Goal: Task Accomplishment & Management: Use online tool/utility

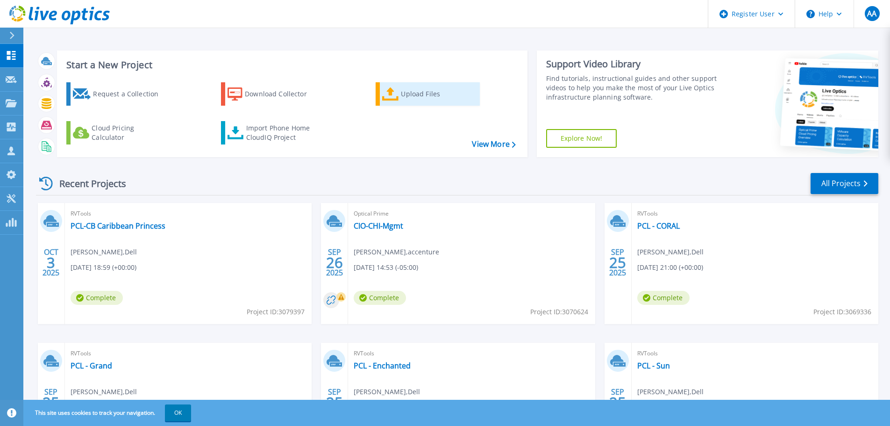
click at [418, 96] on div "Upload Files" at bounding box center [438, 94] width 75 height 19
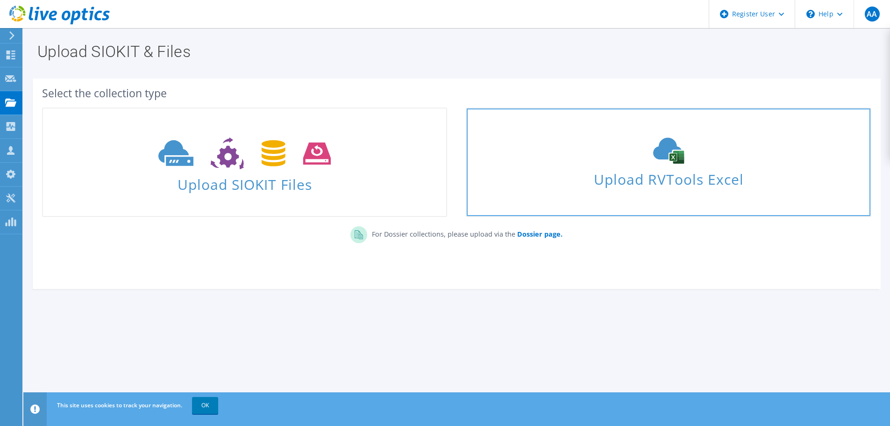
click at [612, 199] on link "Upload RVTools Excel" at bounding box center [668, 161] width 405 height 109
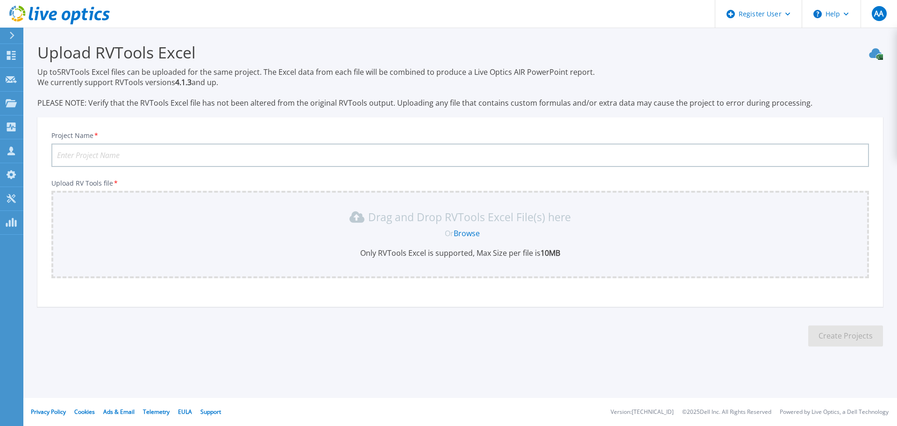
click at [144, 153] on input "Project Name *" at bounding box center [460, 154] width 818 height 23
type input "PCL - Grand October 6"
click at [472, 230] on link "Browse" at bounding box center [467, 233] width 26 height 10
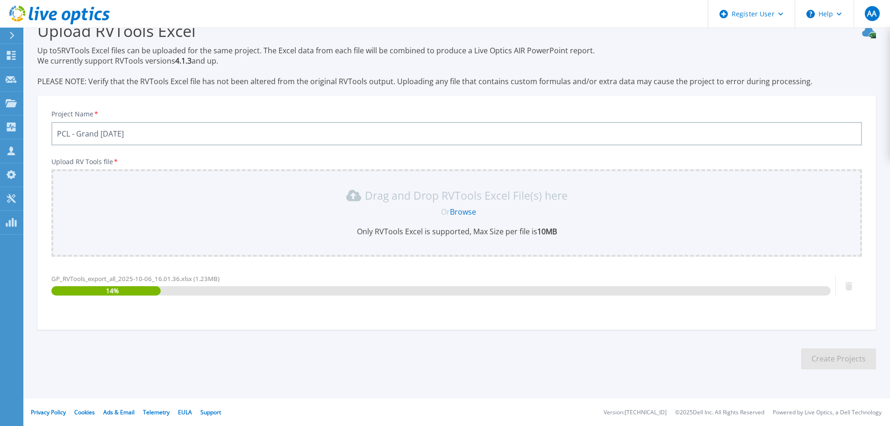
scroll to position [22, 0]
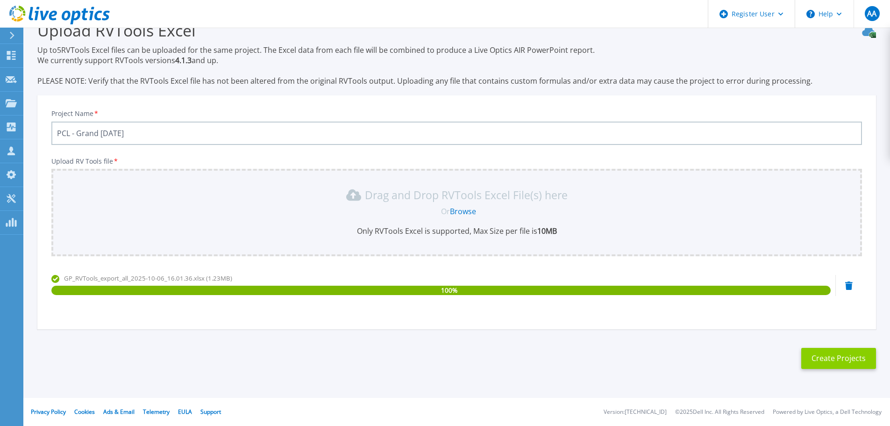
click at [845, 353] on button "Create Projects" at bounding box center [838, 358] width 75 height 21
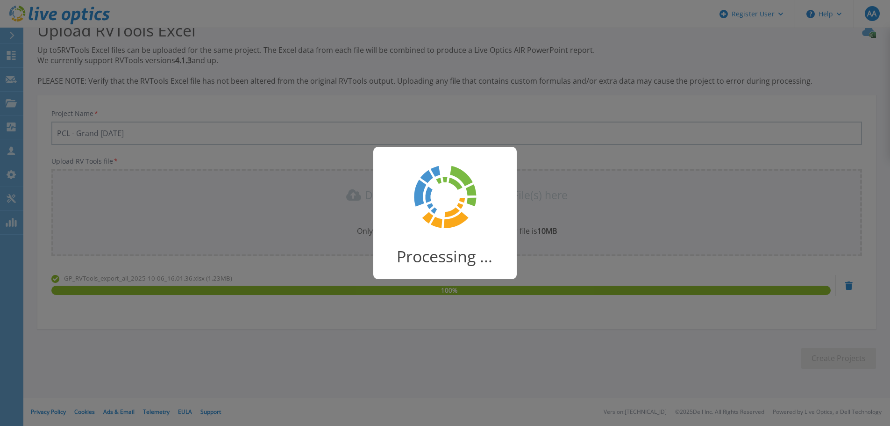
scroll to position [18, 0]
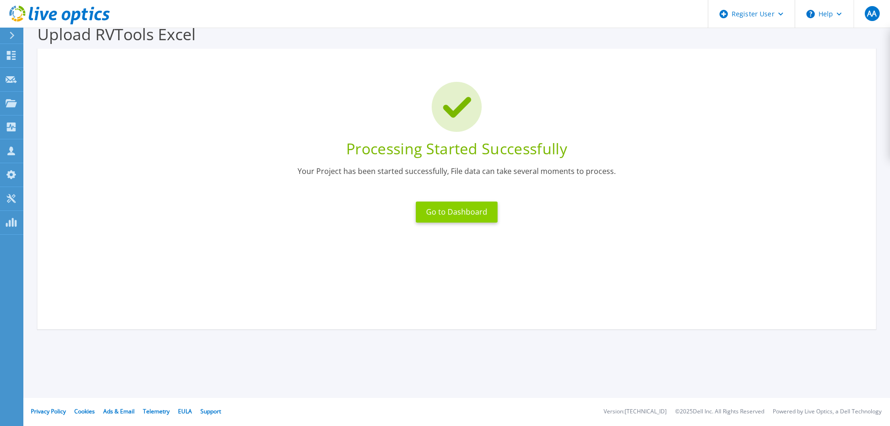
click at [477, 204] on button "Go to Dashboard" at bounding box center [457, 211] width 82 height 21
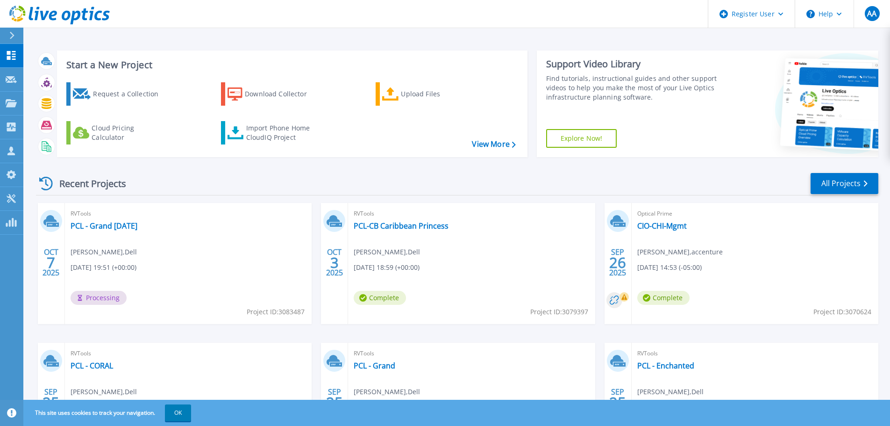
click at [122, 263] on span "10/07/2025, 19:51 (+00:00)" at bounding box center [104, 267] width 66 height 10
click at [123, 225] on link "PCL - Grand October 6" at bounding box center [104, 225] width 67 height 9
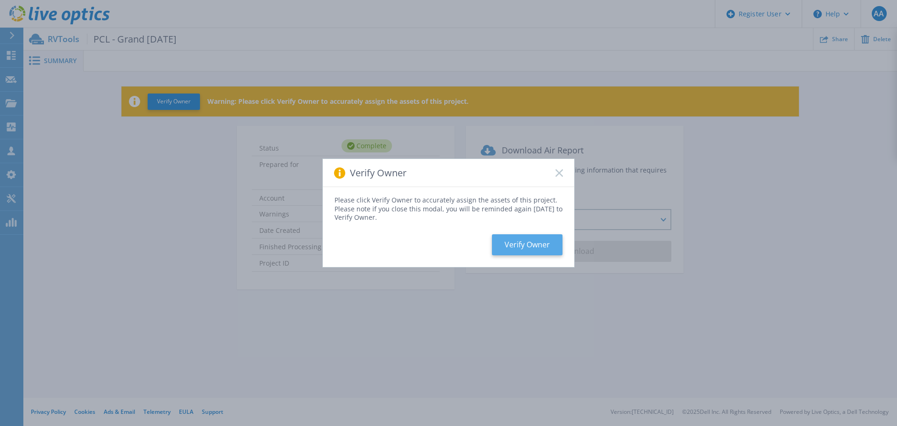
click at [526, 250] on button "Verify Owner" at bounding box center [527, 244] width 71 height 21
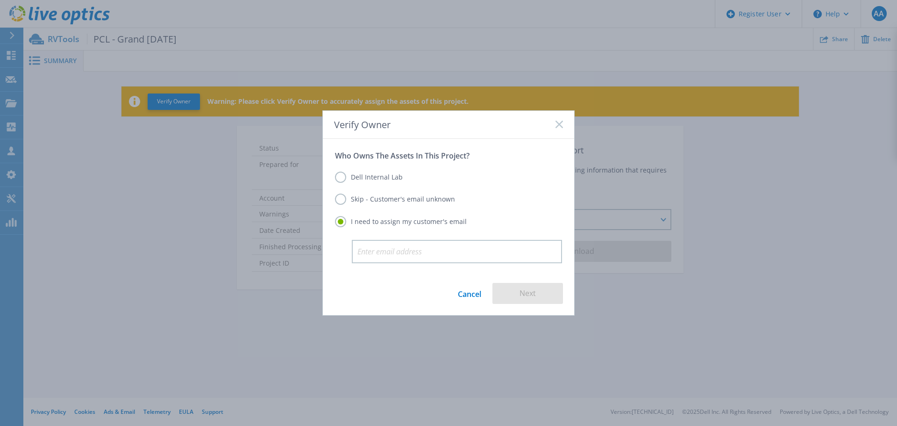
click at [391, 174] on label "Dell Internal Lab" at bounding box center [369, 176] width 68 height 11
click at [0, 0] on input "Dell Internal Lab" at bounding box center [0, 0] width 0 height 0
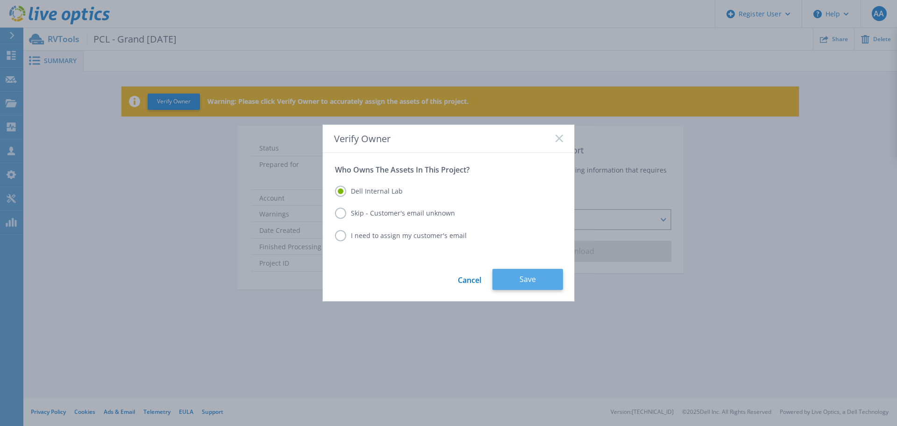
click at [518, 280] on button "Save" at bounding box center [527, 279] width 71 height 21
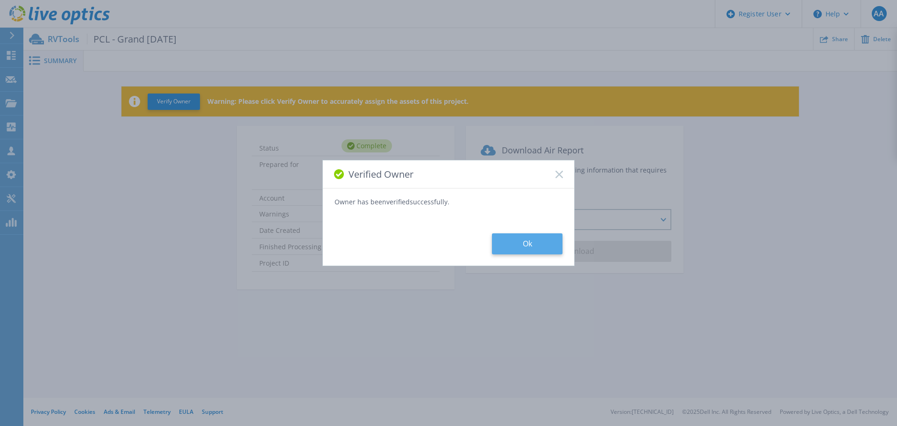
click at [527, 235] on button "Ok" at bounding box center [527, 243] width 71 height 21
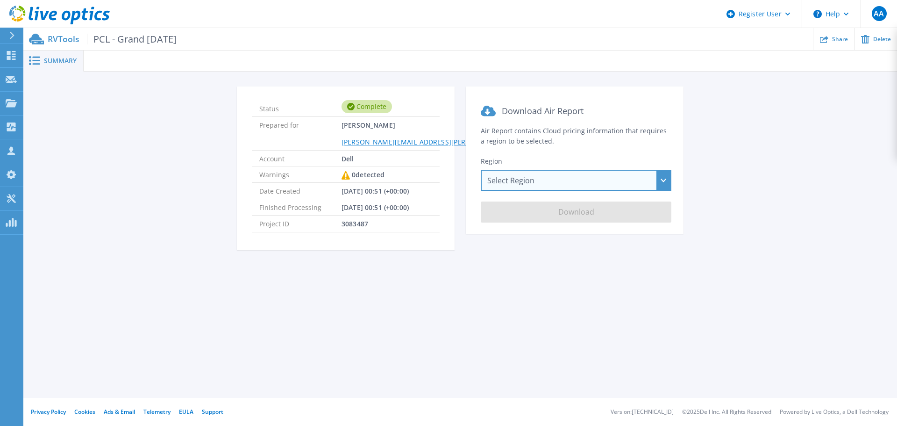
click at [530, 179] on div "Select Region [GEOGRAPHIC_DATA] ([GEOGRAPHIC_DATA]) [GEOGRAPHIC_DATA] ([GEOGRAP…" at bounding box center [576, 180] width 191 height 21
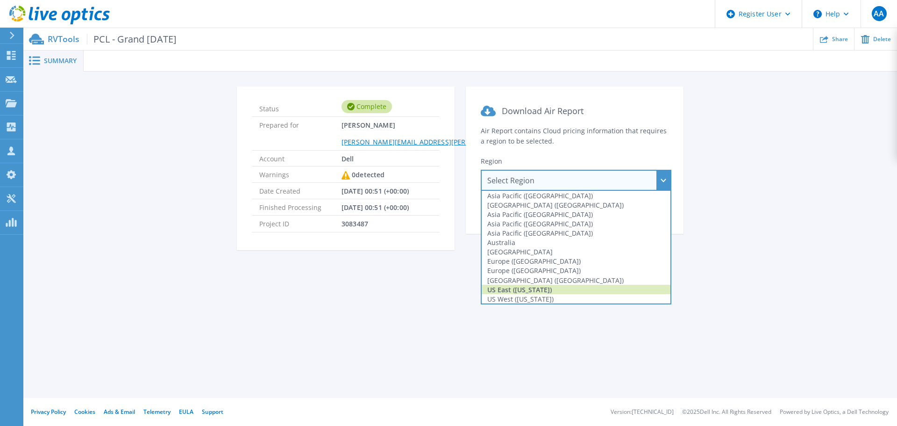
click at [568, 286] on div "US East ([US_STATE])" at bounding box center [576, 288] width 189 height 9
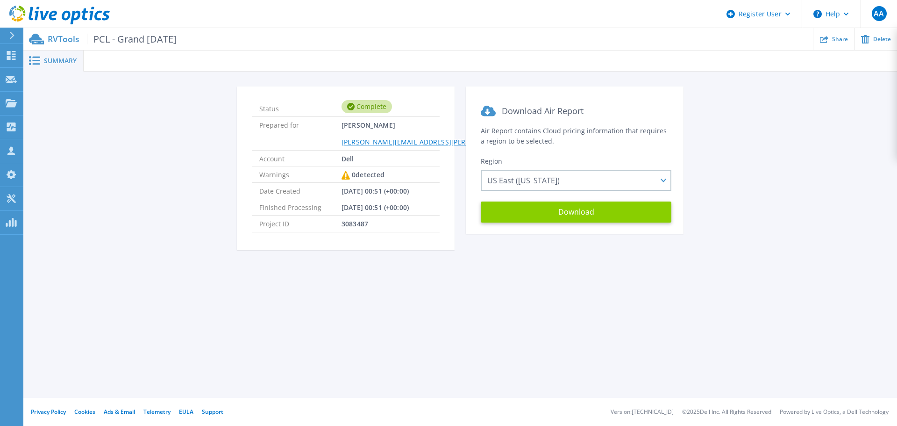
click at [560, 212] on button "Download" at bounding box center [576, 211] width 191 height 21
